Goal: Answer question/provide support: Answer question/provide support

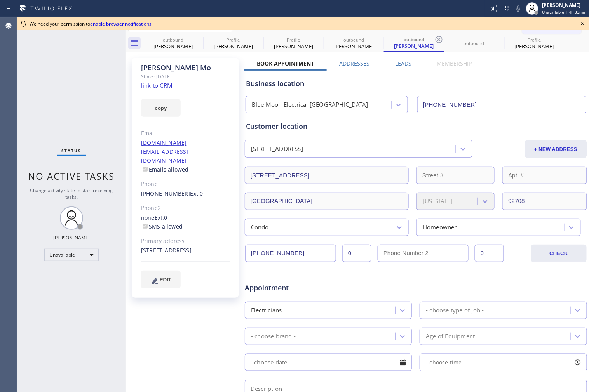
click at [581, 24] on icon at bounding box center [582, 23] width 9 height 9
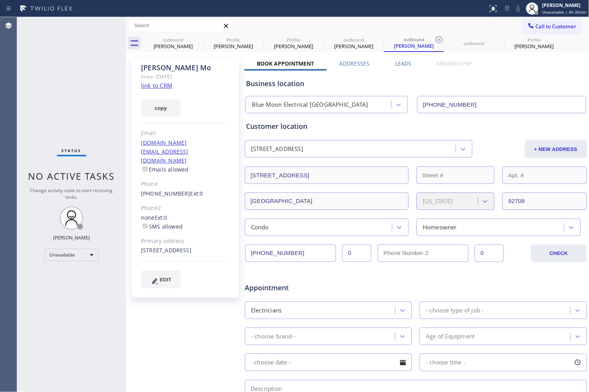
click at [494, 85] on div "Business location" at bounding box center [416, 83] width 340 height 10
drag, startPoint x: 74, startPoint y: 92, endPoint x: 195, endPoint y: 0, distance: 152.0
click at [78, 89] on div "Status No active tasks Change activity state to start receiving tasks. [PERSON_…" at bounding box center [71, 204] width 109 height 375
click at [291, 43] on div "[PERSON_NAME]" at bounding box center [293, 46] width 59 height 7
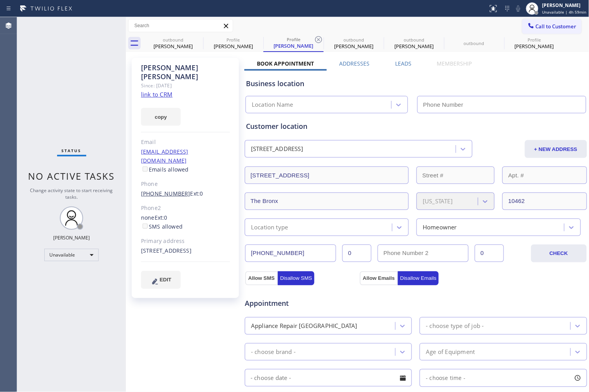
click at [162, 190] on link "[PHONE_NUMBER]" at bounding box center [165, 193] width 49 height 7
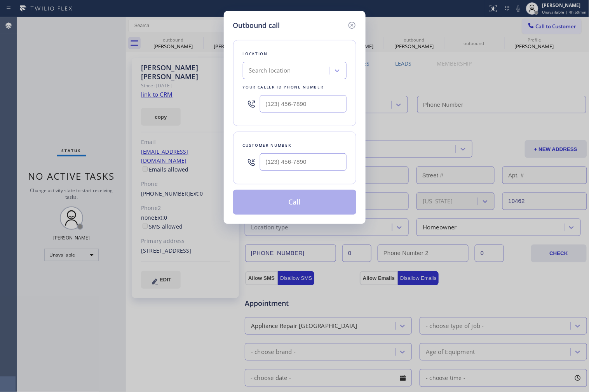
type input "[PHONE_NUMBER]"
click at [346, 69] on div "Search location" at bounding box center [295, 70] width 104 height 17
click at [341, 70] on div at bounding box center [337, 71] width 14 height 14
type input "h"
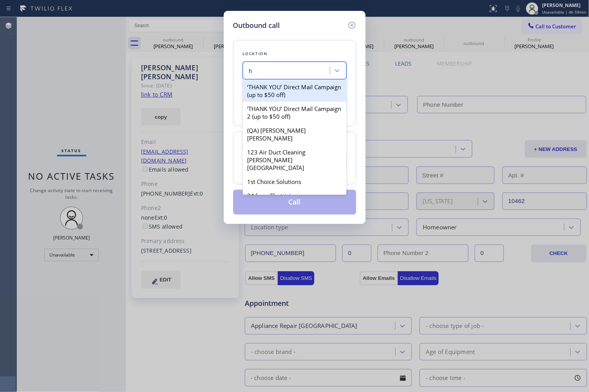
click at [298, 93] on div "‘THANK‌ ‌YOU’‌ ‌Direct‌ ‌Mail‌ ‌Campaign‌ (up to $50 off)" at bounding box center [295, 91] width 104 height 22
type input "[PHONE_NUMBER]"
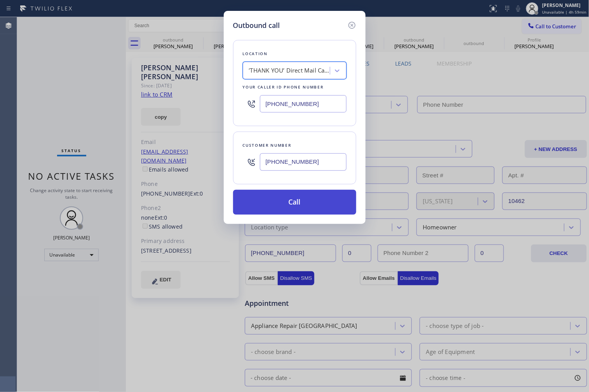
click at [306, 197] on button "Call" at bounding box center [294, 202] width 123 height 25
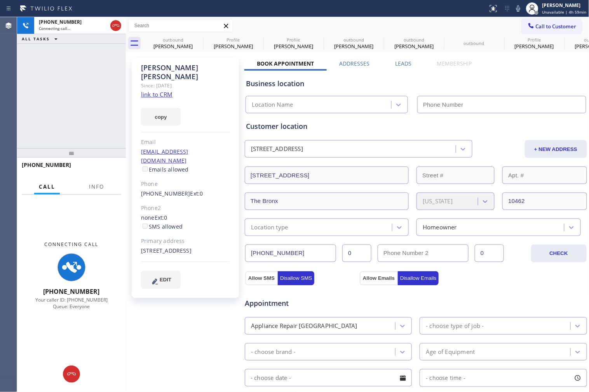
type input "[PHONE_NUMBER]"
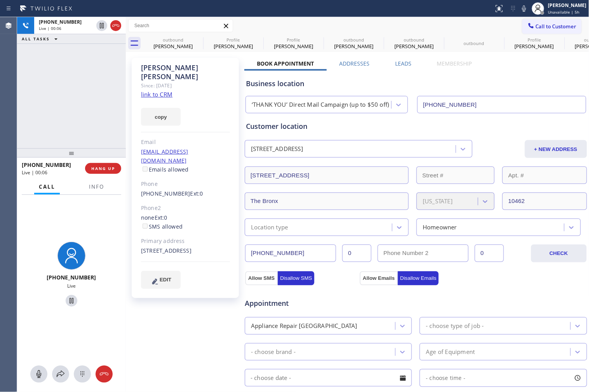
click at [64, 74] on div "[PHONE_NUMBER] Live | 00:06 ALL TASKS ALL TASKS ACTIVE TASKS TASKS IN WRAP UP" at bounding box center [71, 82] width 109 height 131
click at [113, 26] on icon at bounding box center [115, 25] width 9 height 9
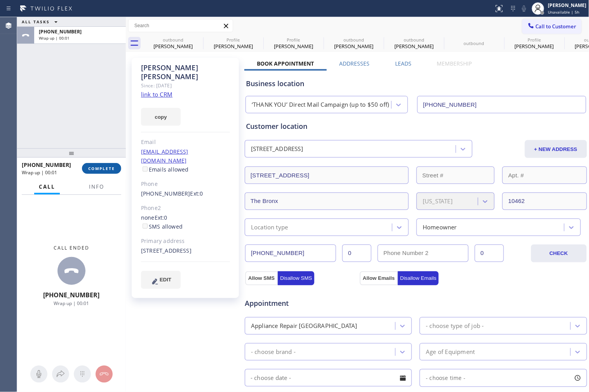
click at [103, 165] on button "COMPLETE" at bounding box center [101, 168] width 39 height 11
click at [89, 129] on div "ALL TASKS ALL TASKS ACTIVE TASKS TASKS IN WRAP UP [PHONE_NUMBER] Wrap up | 00:01" at bounding box center [71, 82] width 109 height 131
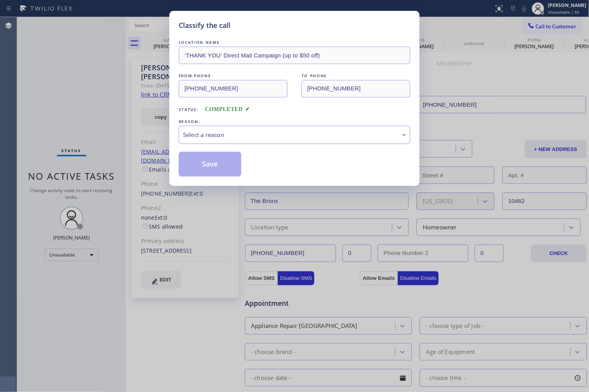
click at [296, 135] on div "Select a reason" at bounding box center [294, 135] width 223 height 9
click at [196, 165] on button "Save" at bounding box center [210, 164] width 63 height 25
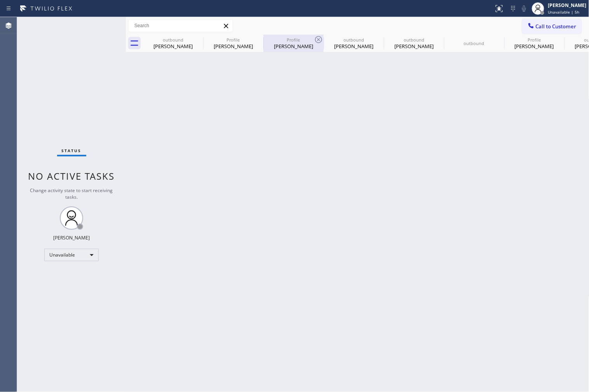
click at [291, 52] on div "Profile [PERSON_NAME]" at bounding box center [293, 43] width 59 height 17
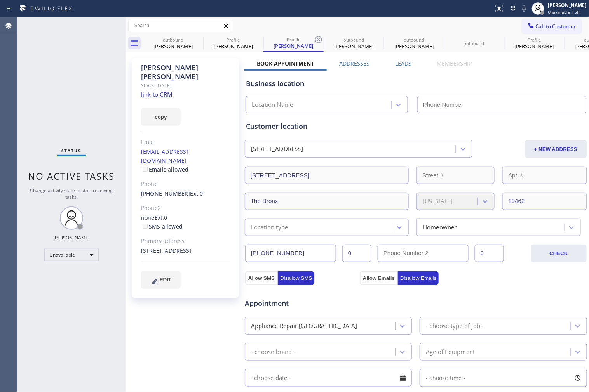
drag, startPoint x: 138, startPoint y: 145, endPoint x: 239, endPoint y: 144, distance: 100.6
click at [239, 144] on div "[PERSON_NAME] Since: [DATE] link to CRM copy Email [EMAIL_ADDRESS][DOMAIN_NAME]…" at bounding box center [186, 178] width 109 height 240
copy link "[EMAIL_ADDRESS][DOMAIN_NAME]"
